Goal: Task Accomplishment & Management: Use online tool/utility

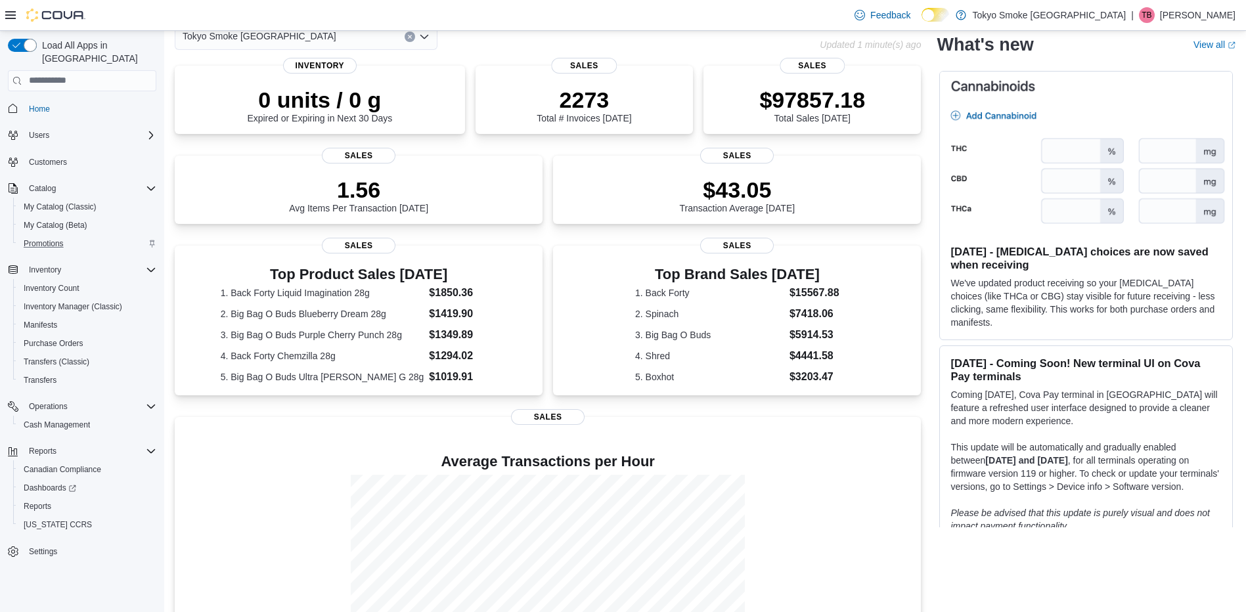
scroll to position [158, 0]
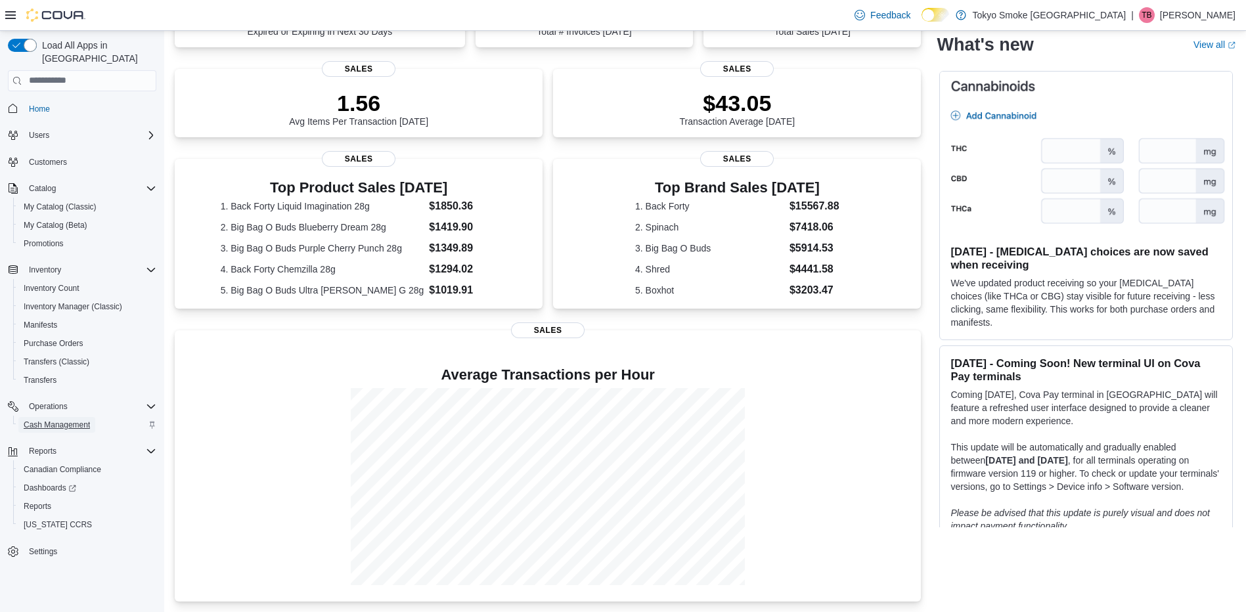
click at [72, 420] on span "Cash Management" at bounding box center [57, 425] width 66 height 11
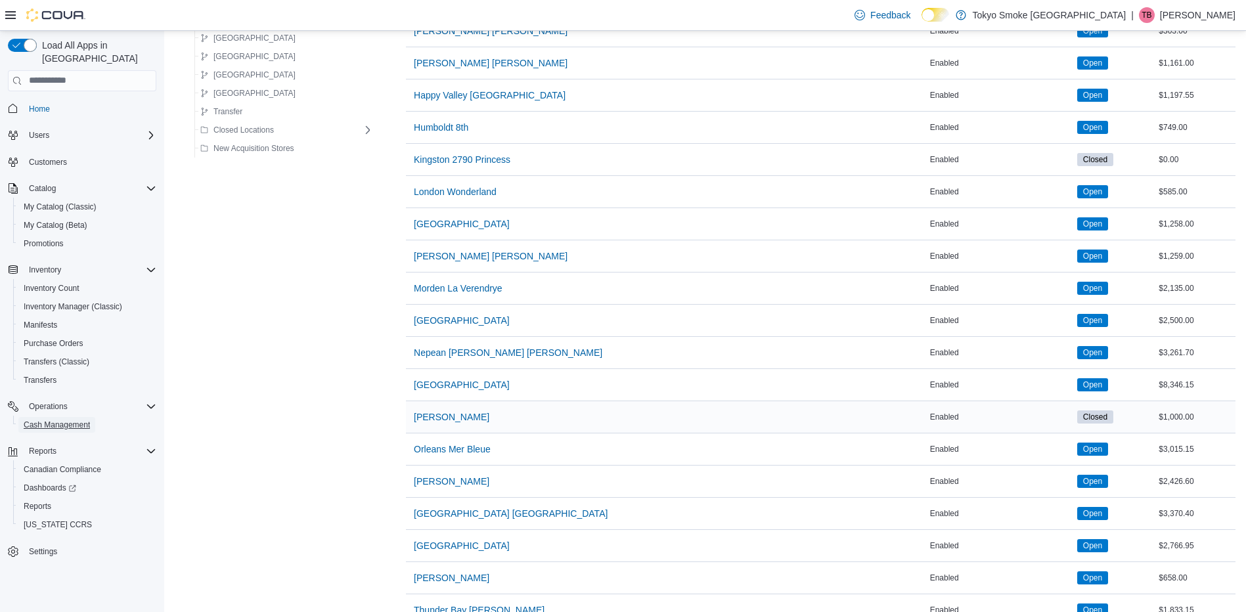
scroll to position [591, 0]
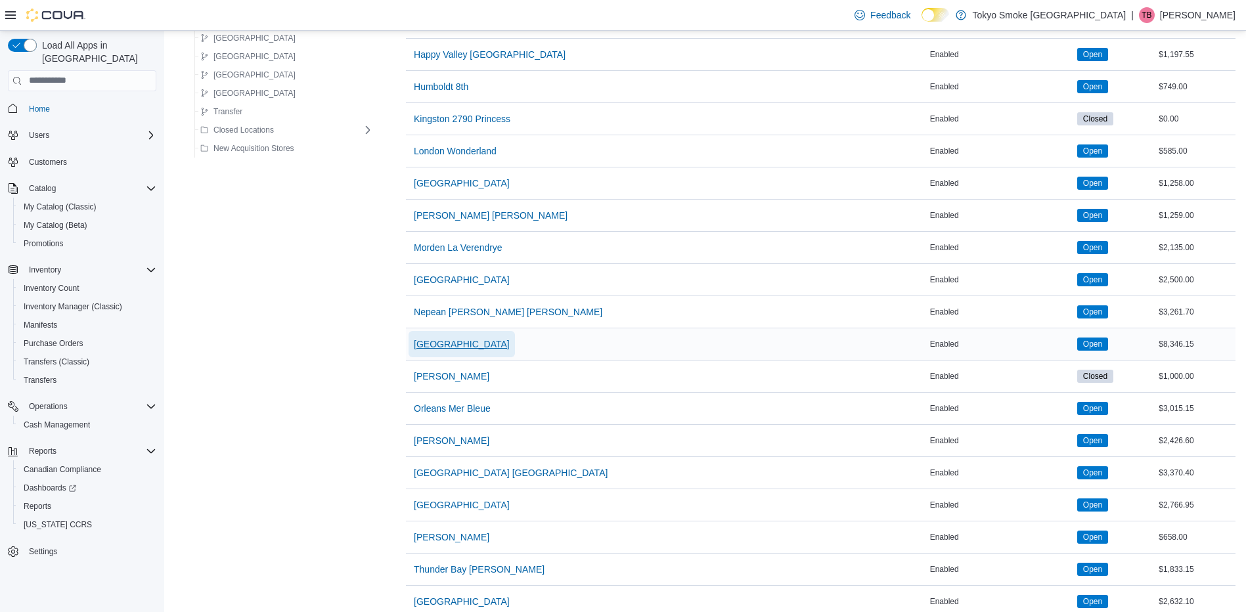
click at [426, 344] on span "[GEOGRAPHIC_DATA]" at bounding box center [462, 344] width 96 height 13
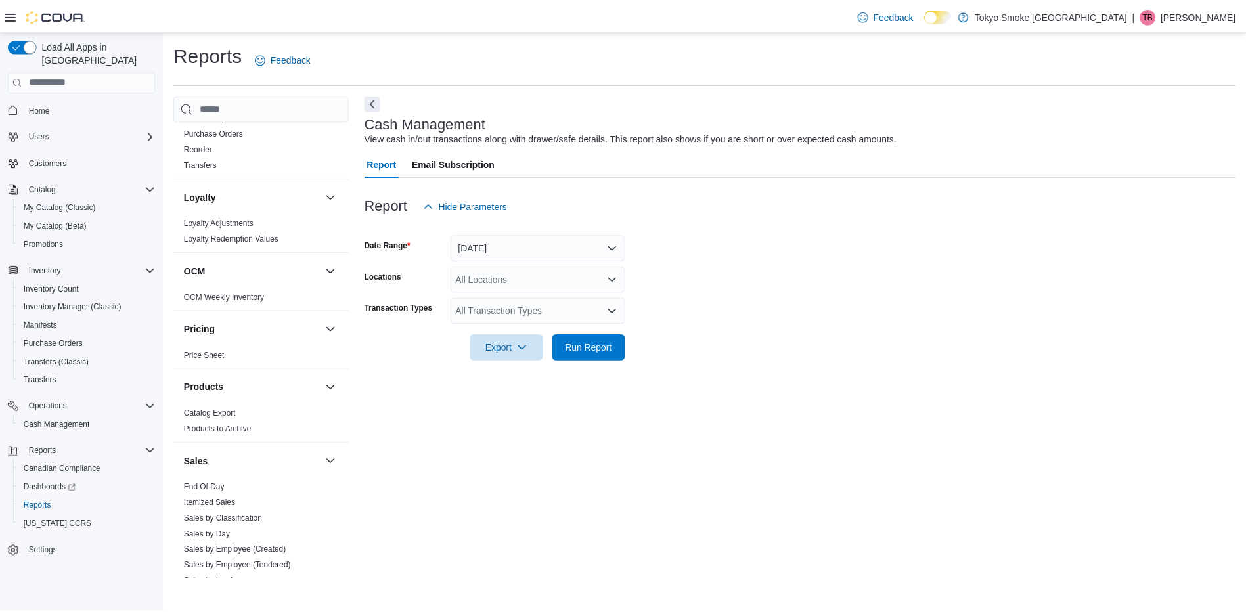
scroll to position [591, 0]
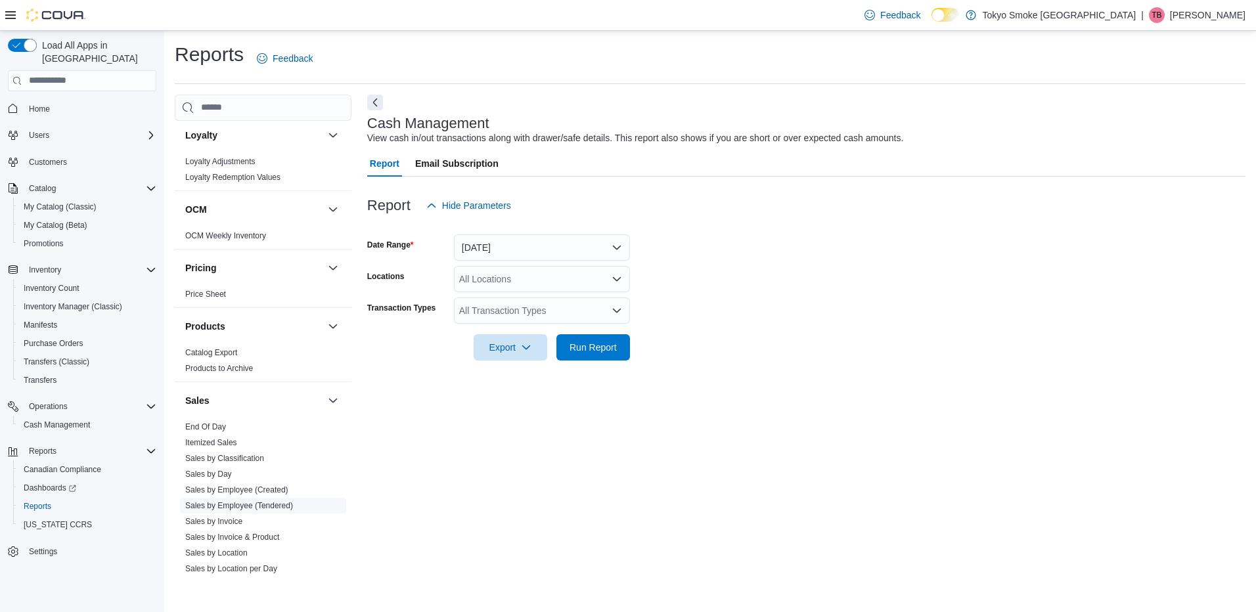
click at [265, 504] on link "Sales by Employee (Tendered)" at bounding box center [239, 505] width 108 height 9
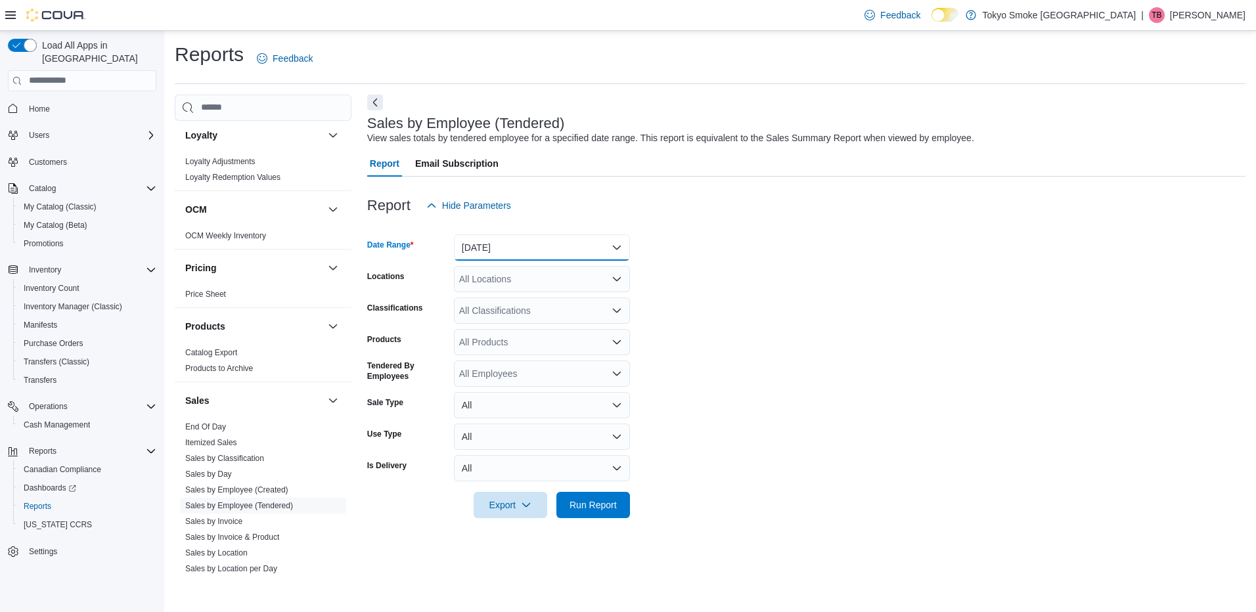
click at [514, 248] on button "Yesterday" at bounding box center [542, 248] width 176 height 26
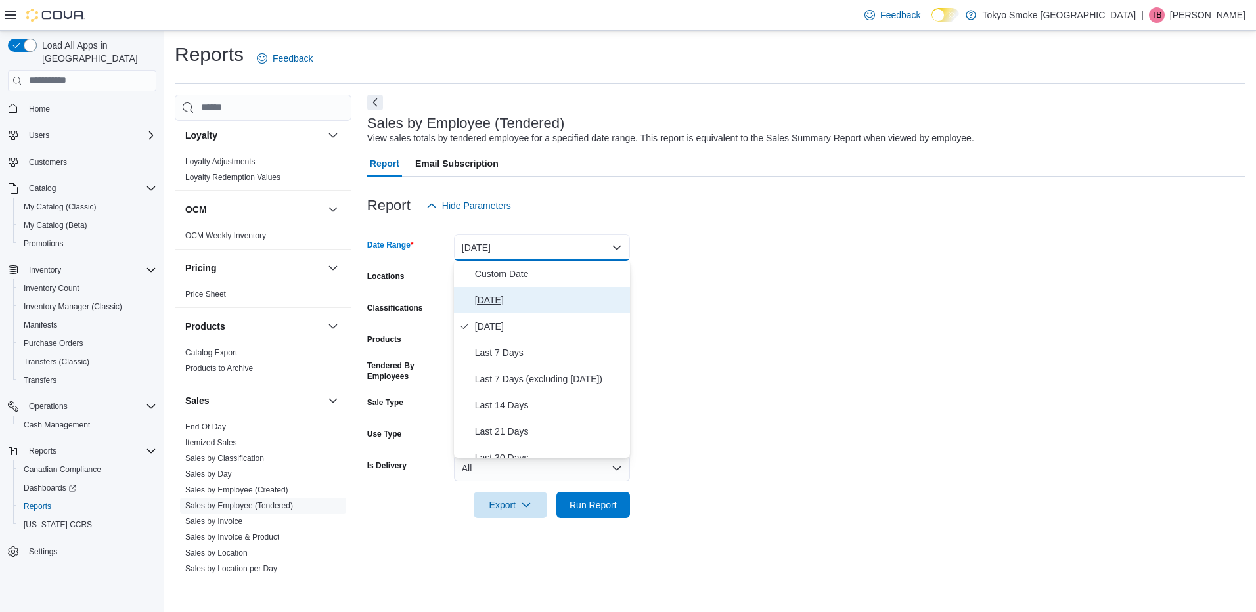
click at [499, 300] on span "Today" at bounding box center [550, 300] width 150 height 16
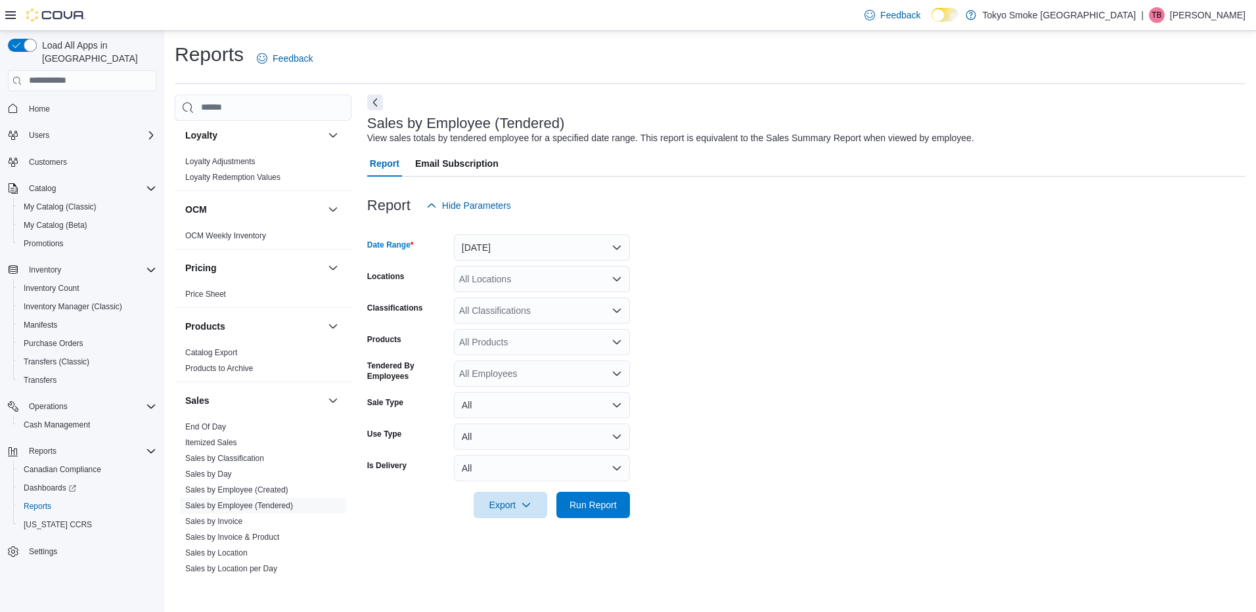
click at [514, 270] on div "All Locations" at bounding box center [542, 279] width 176 height 26
type input "***"
click at [525, 296] on span "[GEOGRAPHIC_DATA]" at bounding box center [537, 301] width 96 height 13
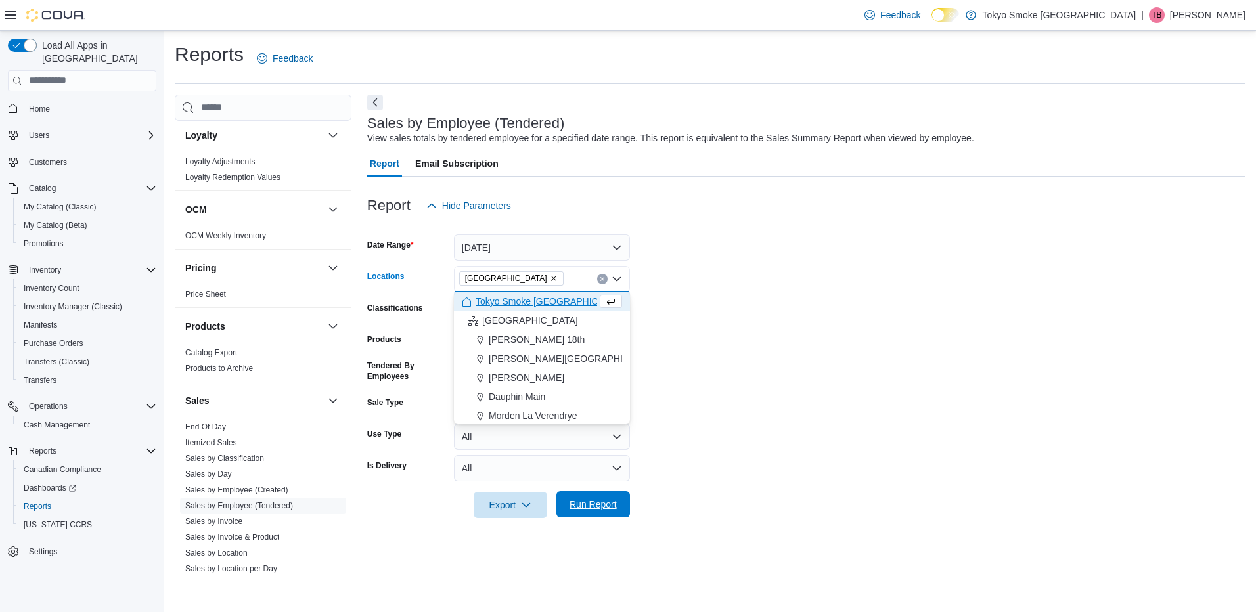
click at [603, 509] on span "Run Report" at bounding box center [593, 504] width 47 height 13
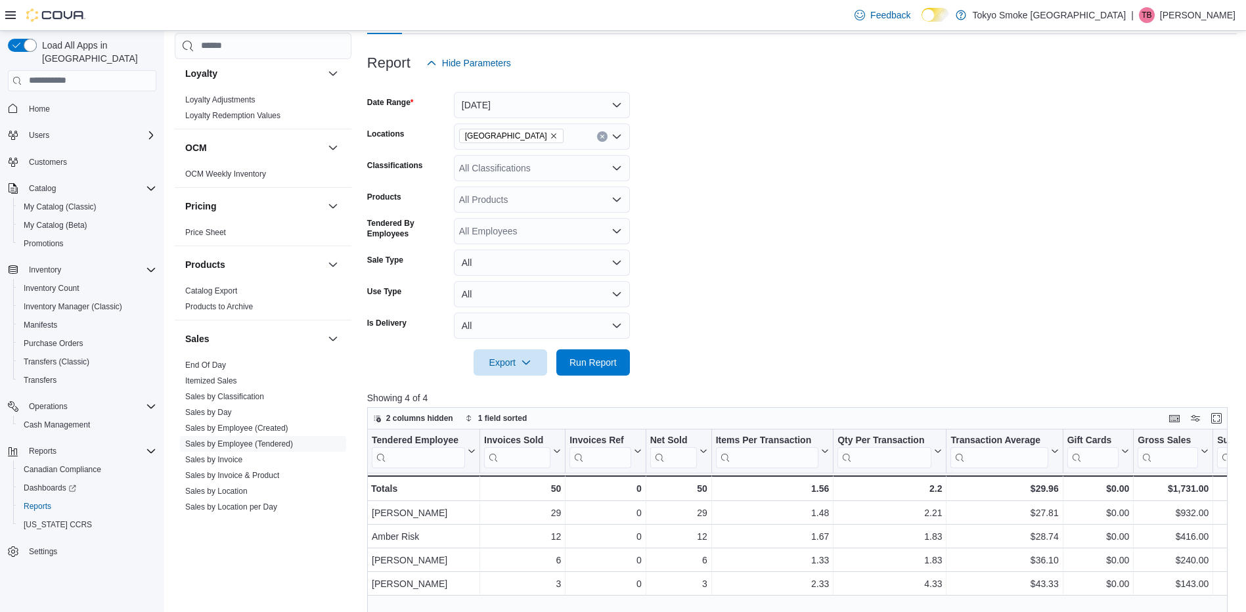
scroll to position [329, 0]
